Goal: Information Seeking & Learning: Learn about a topic

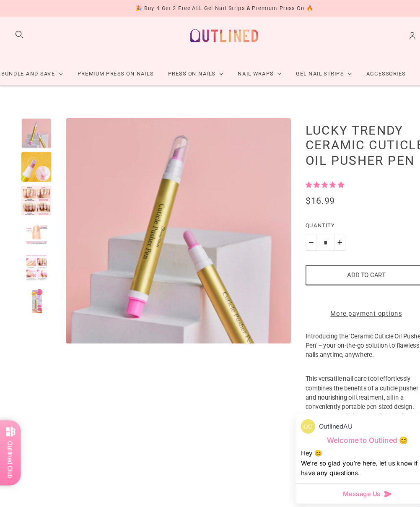
scroll to position [10, 0]
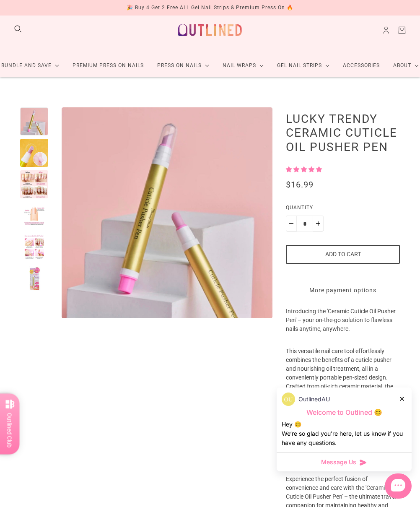
click at [34, 154] on div at bounding box center [34, 153] width 28 height 28
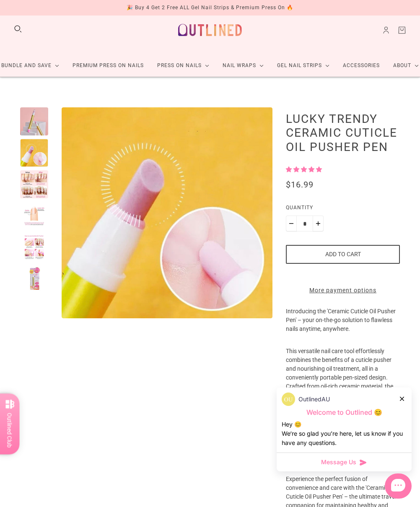
click at [34, 185] on div at bounding box center [34, 184] width 28 height 28
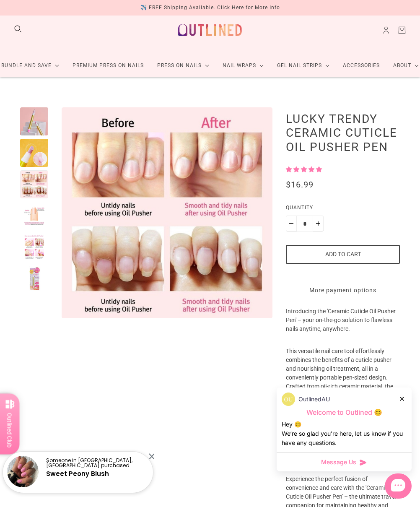
click at [34, 216] on div at bounding box center [34, 216] width 28 height 28
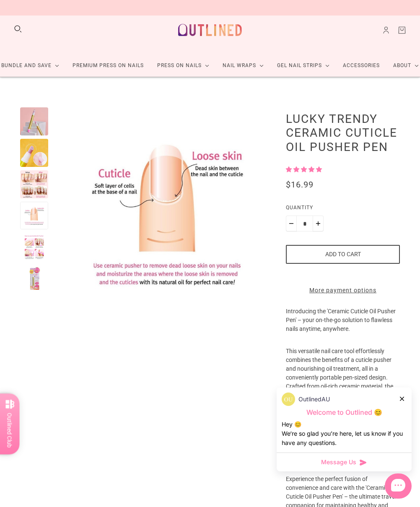
click at [35, 176] on div at bounding box center [34, 184] width 28 height 28
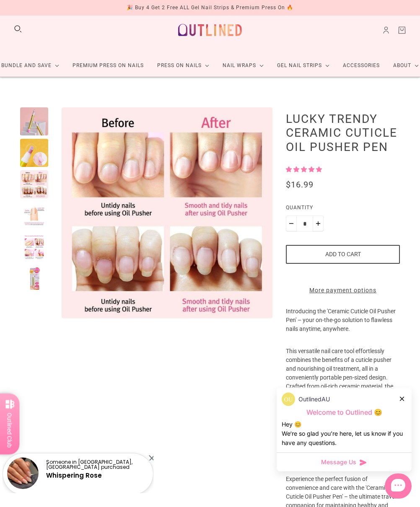
click at [39, 244] on div at bounding box center [34, 247] width 28 height 28
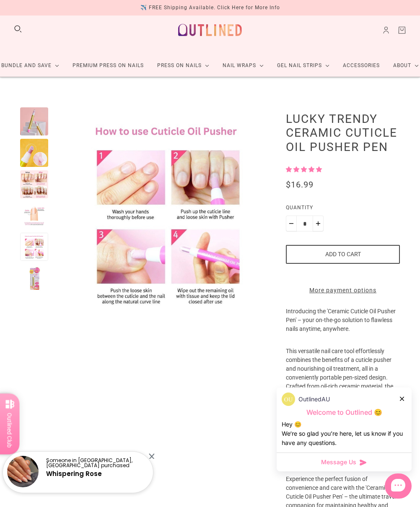
click at [37, 274] on div at bounding box center [34, 278] width 28 height 28
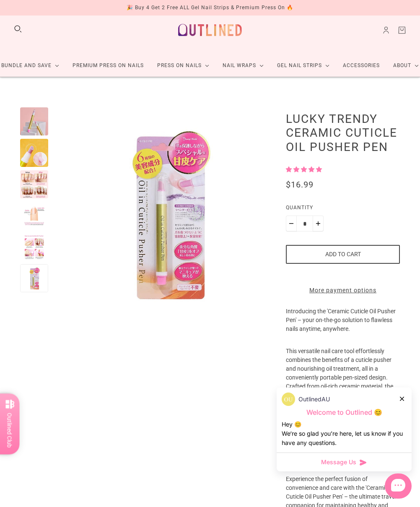
scroll to position [0, 0]
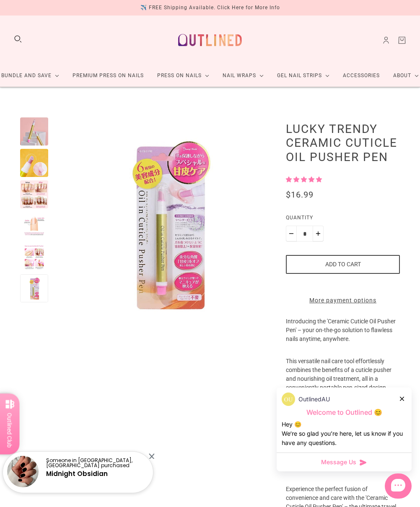
click at [363, 72] on link "Accessories" at bounding box center [361, 76] width 50 height 22
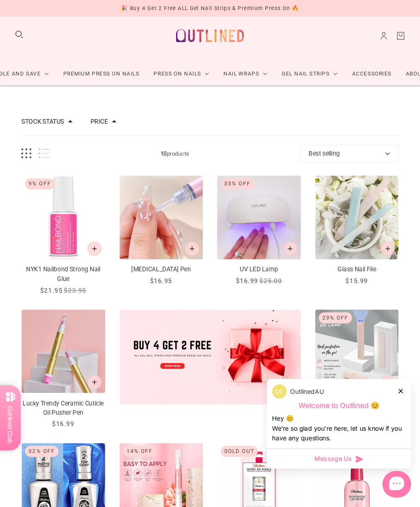
scroll to position [10, 0]
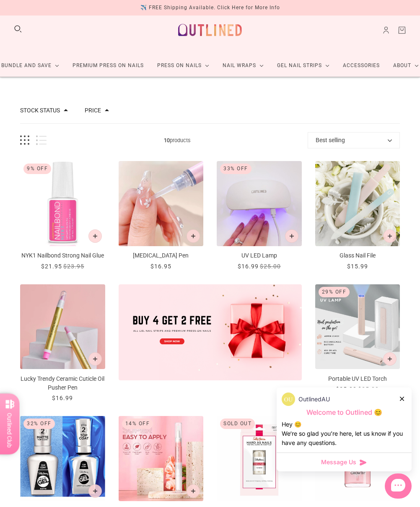
click at [393, 395] on div "OutlinedAU" at bounding box center [344, 399] width 125 height 13
click at [393, 399] on icon at bounding box center [402, 399] width 4 height 4
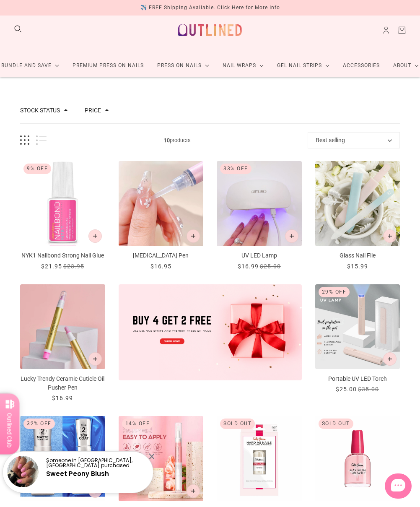
click at [357, 383] on p "Portable UV LED Torch" at bounding box center [358, 379] width 85 height 9
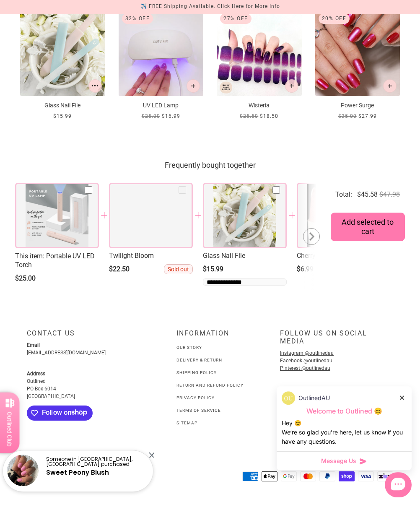
scroll to position [996, 0]
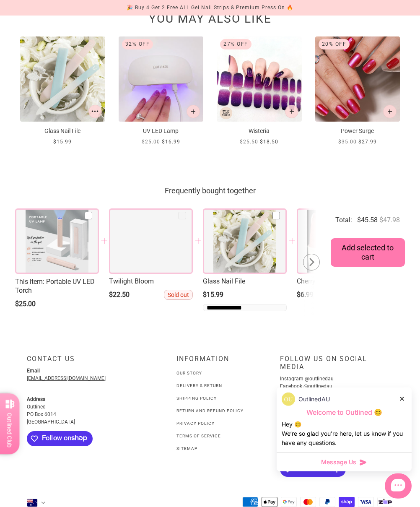
click at [393, 401] on icon at bounding box center [402, 399] width 4 height 4
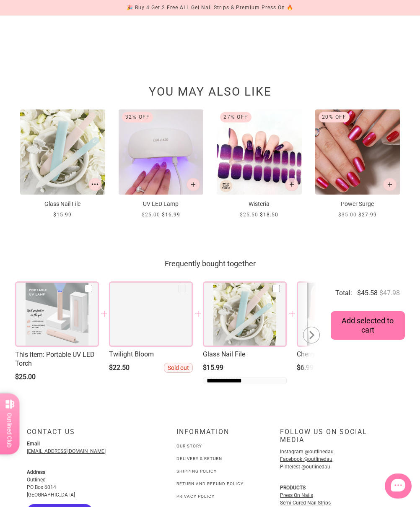
scroll to position [898, 0]
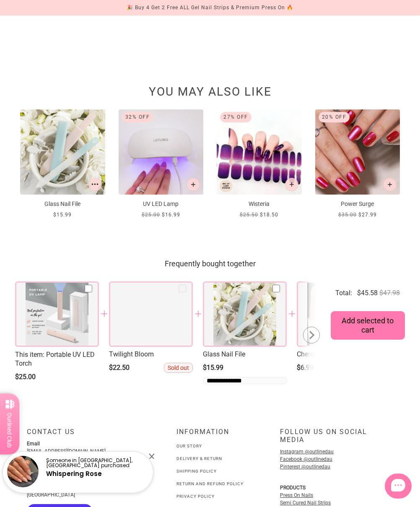
click at [310, 339] on div at bounding box center [310, 335] width 8 height 8
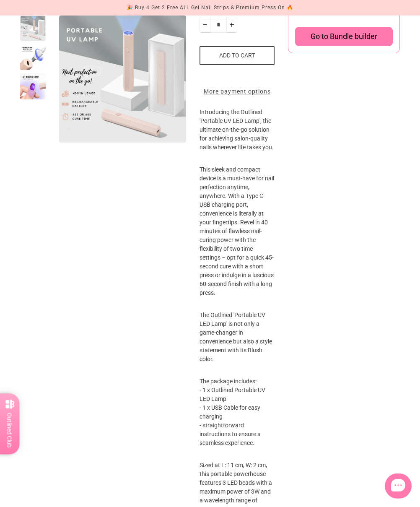
scroll to position [0, 0]
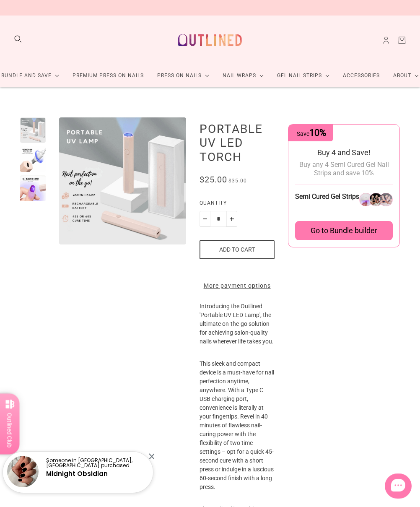
click at [362, 76] on link "Accessories" at bounding box center [361, 76] width 50 height 22
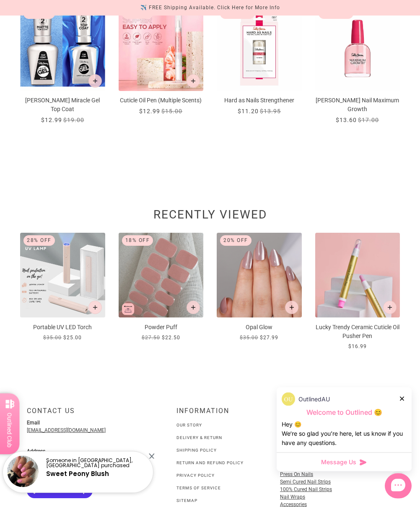
scroll to position [421, 0]
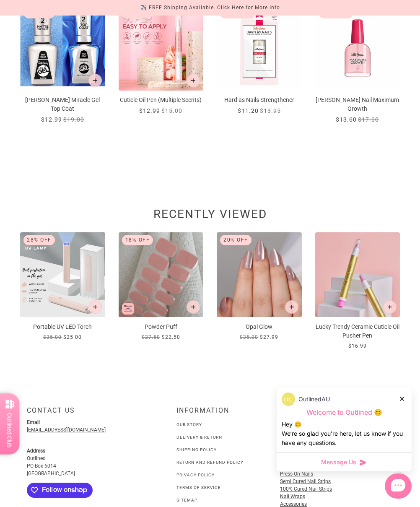
click at [353, 282] on img at bounding box center [358, 274] width 85 height 85
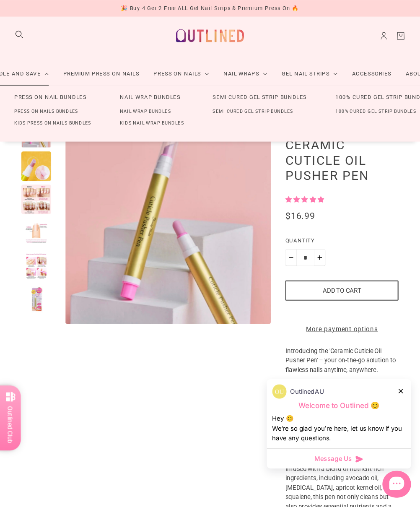
scroll to position [10, 0]
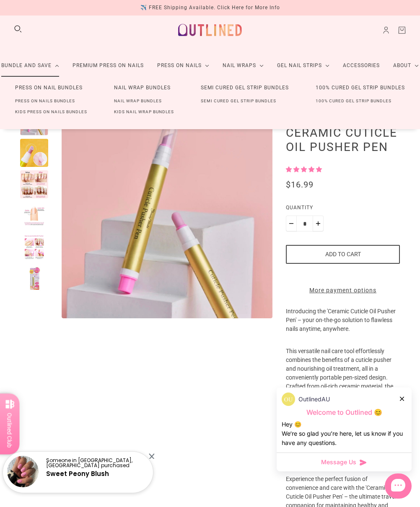
click at [386, 88] on link "100% Cured Gel Strip Bundles" at bounding box center [361, 88] width 116 height 16
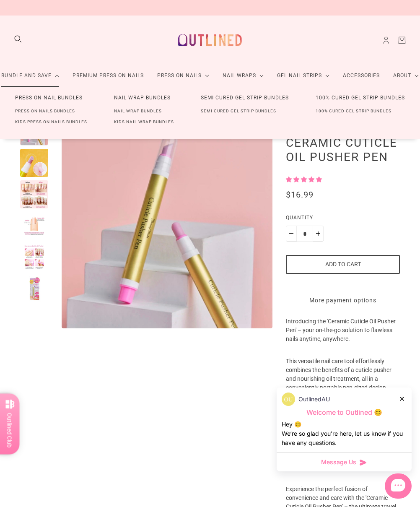
click at [364, 112] on link "100% Cured Gel Strip Bundles" at bounding box center [354, 111] width 103 height 11
